Goal: Navigation & Orientation: Go to known website

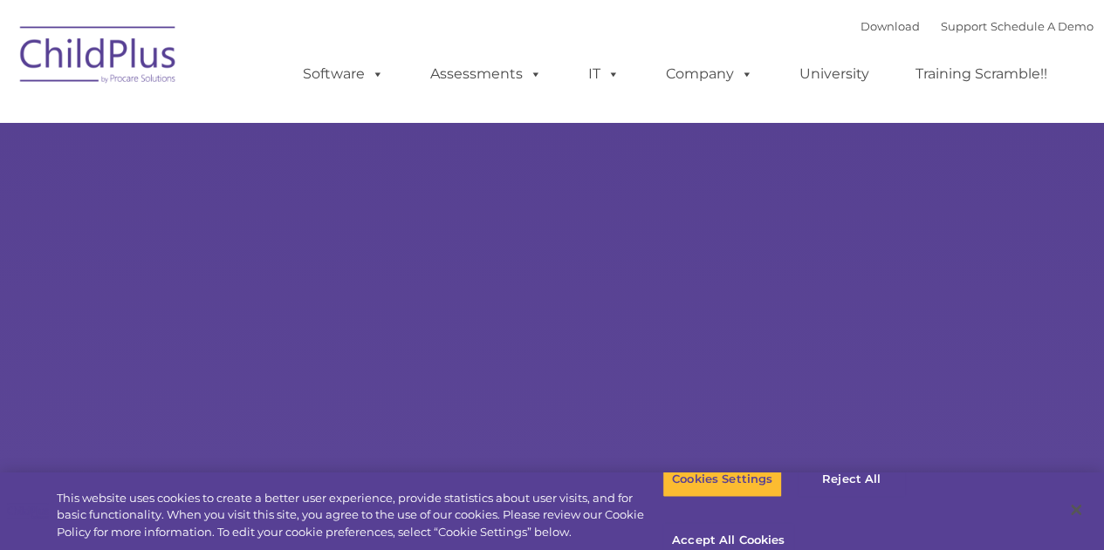
select select "MEDIUM"
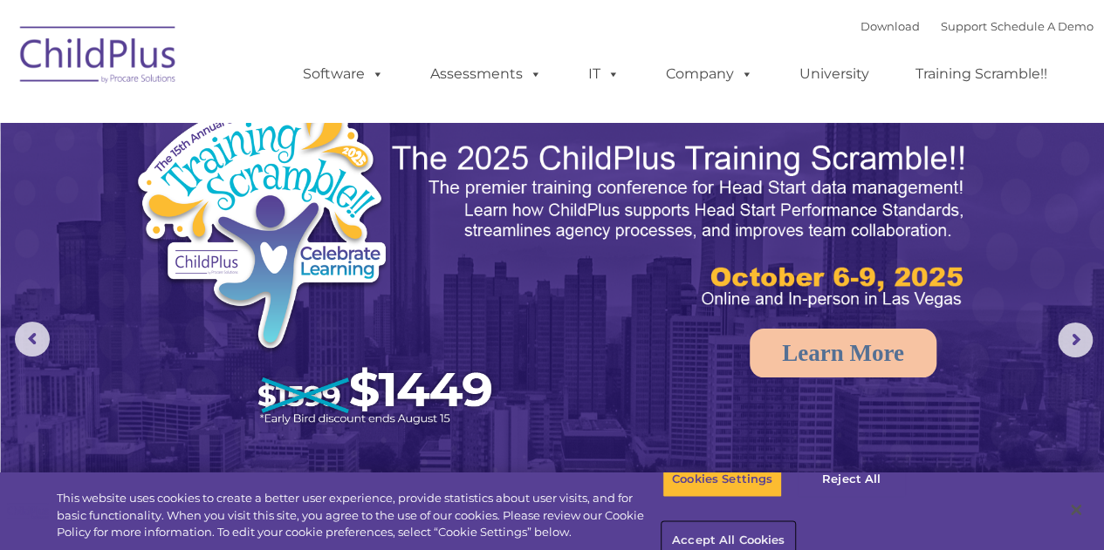
click at [794, 523] on button "Accept All Cookies" at bounding box center [728, 541] width 132 height 37
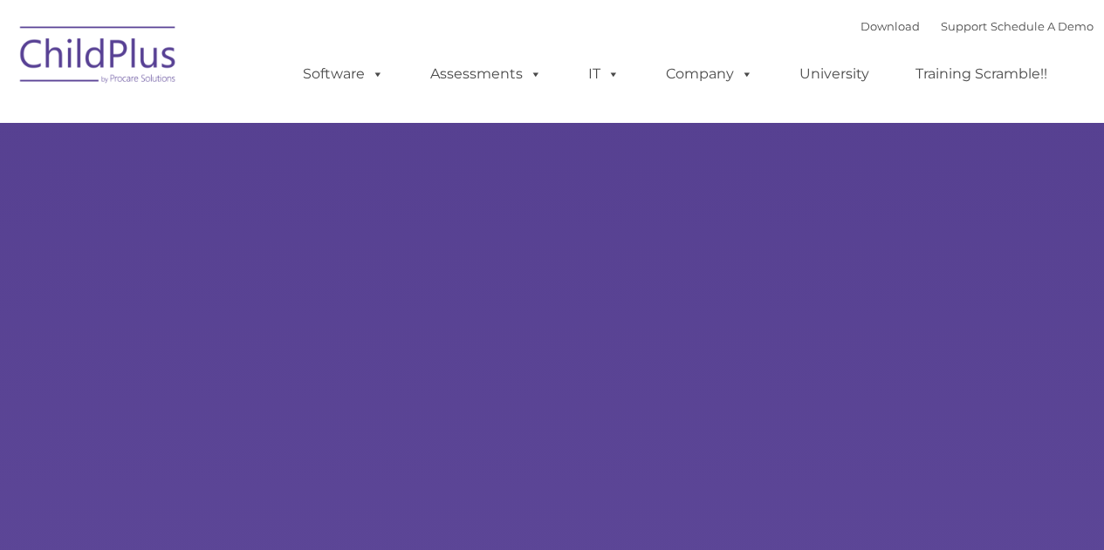
type input ""
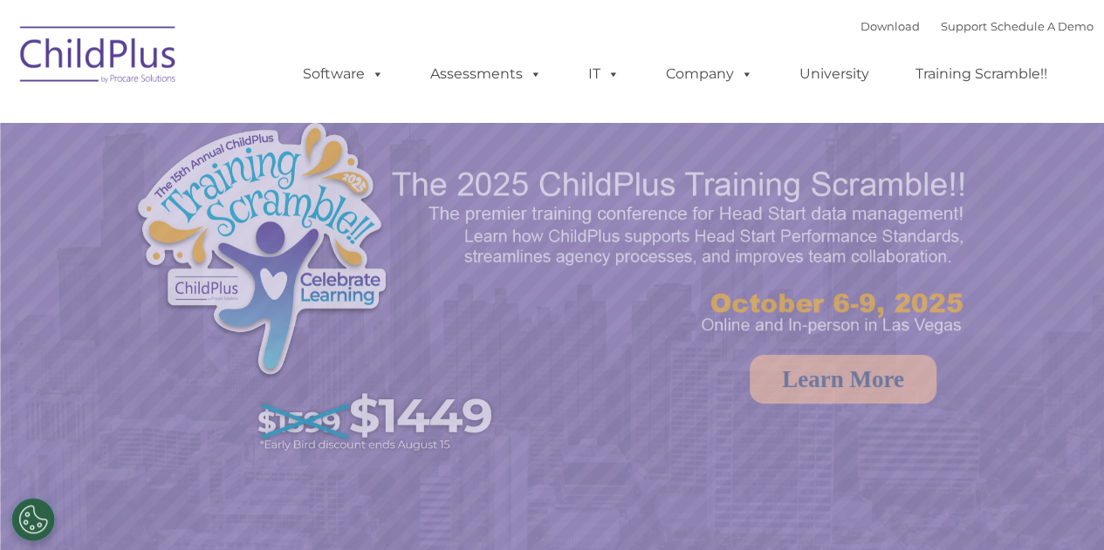
select select "MEDIUM"
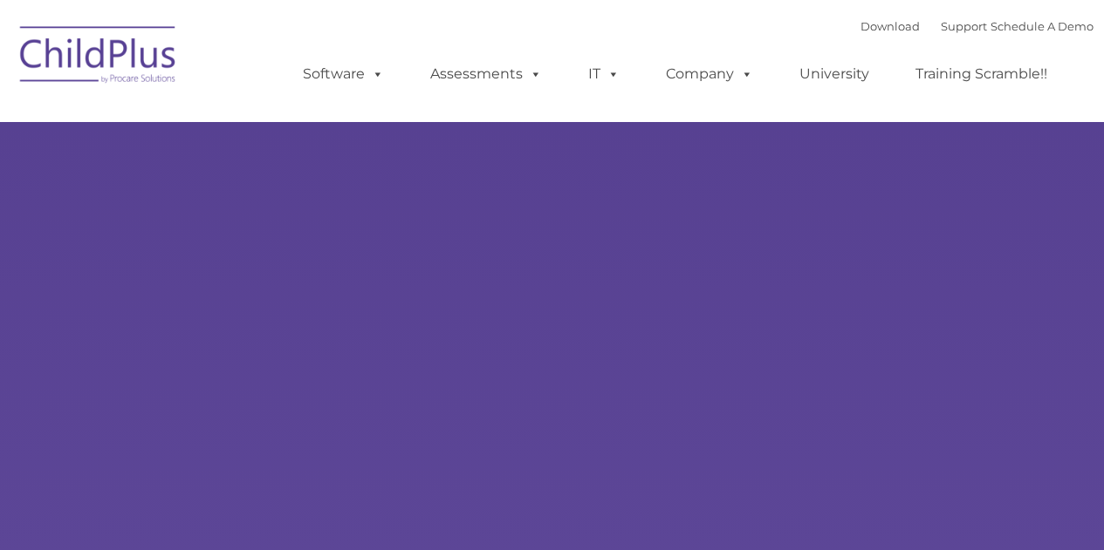
type input ""
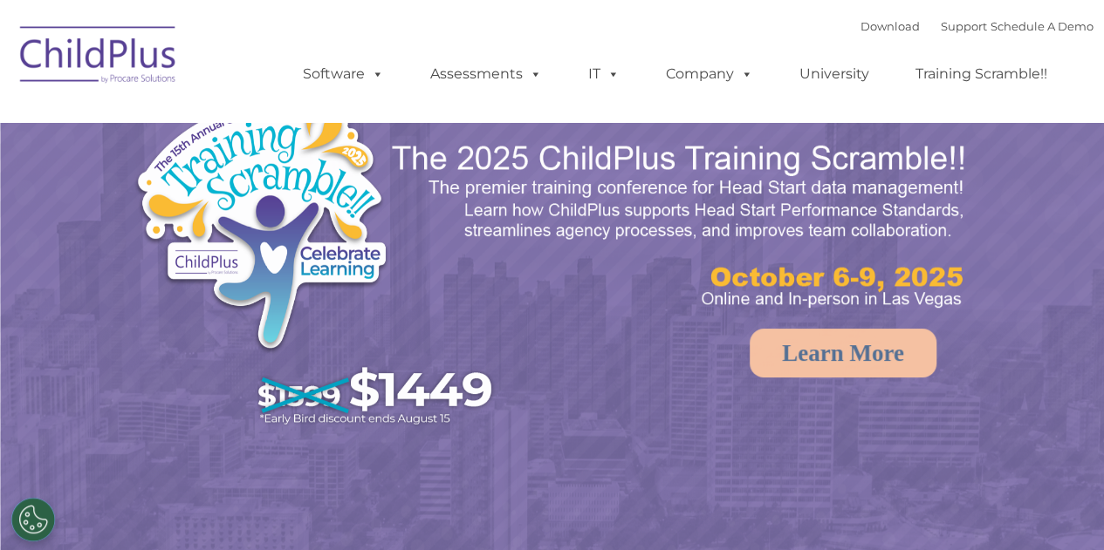
select select "MEDIUM"
